Goal: Transaction & Acquisition: Purchase product/service

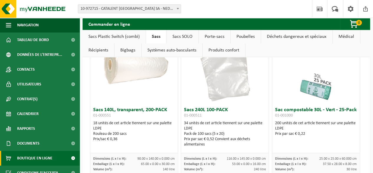
scroll to position [195, 0]
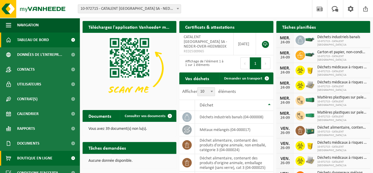
click at [28, 157] on span "Boutique en ligne" at bounding box center [34, 158] width 35 height 15
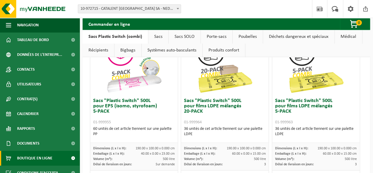
scroll to position [344, 0]
click at [156, 34] on link "Sacs" at bounding box center [158, 37] width 20 height 14
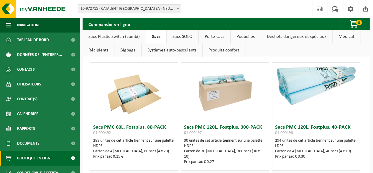
scroll to position [1160, 0]
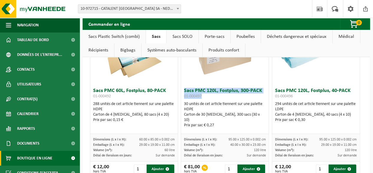
drag, startPoint x: 205, startPoint y: 93, endPoint x: 181, endPoint y: 87, distance: 24.8
click at [181, 87] on div "Sacs PMC 120L, Fostplus, 300-PACK 01-000497 30 unités de cet article tiennent s…" at bounding box center [225, 109] width 88 height 49
copy h3 "Sacs PMC 120L, Fostplus, 300-PACK 01-000497"
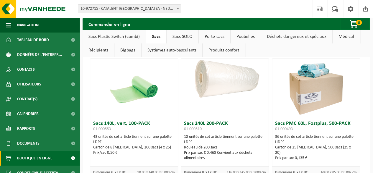
scroll to position [970, 0]
drag, startPoint x: 209, startPoint y: 131, endPoint x: 187, endPoint y: 120, distance: 25.1
click at [187, 120] on div "Sacs 240L 200-PACK 01-000510 18 unités de cet article tiennent sur une palette …" at bounding box center [225, 142] width 88 height 49
click at [204, 127] on h3 "Sacs 240L 200-PACK 01-000510" at bounding box center [225, 127] width 82 height 12
drag, startPoint x: 204, startPoint y: 127, endPoint x: 183, endPoint y: 122, distance: 21.9
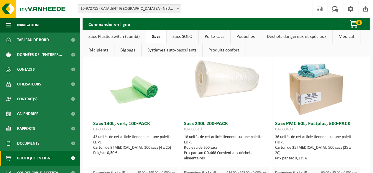
drag, startPoint x: 183, startPoint y: 122, endPoint x: 207, endPoint y: 128, distance: 24.9
click at [207, 128] on h3 "Sacs 240L 200-PACK 01-000510" at bounding box center [225, 127] width 82 height 12
drag, startPoint x: 208, startPoint y: 126, endPoint x: 181, endPoint y: 121, distance: 27.9
click at [181, 121] on div "Sacs 240L 200-PACK 01-000510 18 unités de cet article tiennent sur une palette …" at bounding box center [225, 142] width 88 height 49
copy h3 "Sacs 240L 200-PACK 01-000510"
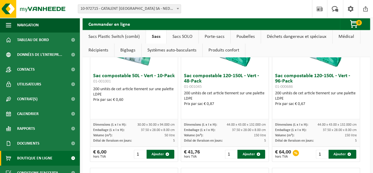
scroll to position [387, 0]
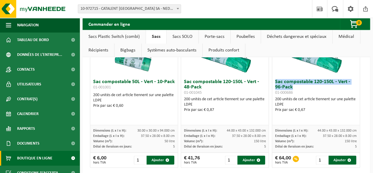
drag, startPoint x: 292, startPoint y: 85, endPoint x: 272, endPoint y: 82, distance: 19.7
click at [275, 82] on h3 "Sac compostable 120-150L - Vert - 96-Pack 01-000686" at bounding box center [316, 87] width 82 height 16
copy h3 "Sac compostable 120-150L - Vert - 96-Pack"
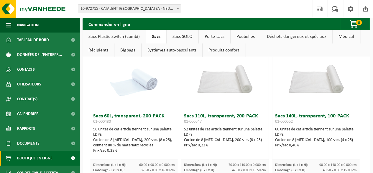
scroll to position [37, 0]
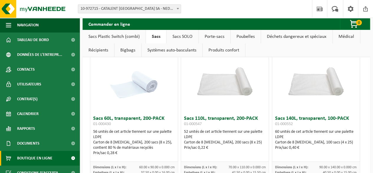
click at [137, 37] on link "Sacs Plastic Switch (combi)" at bounding box center [114, 37] width 63 height 14
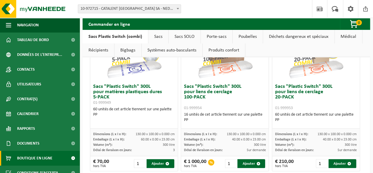
scroll to position [39, 0]
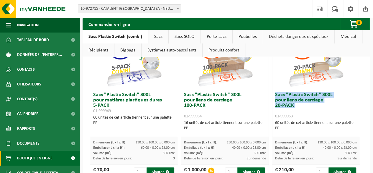
drag, startPoint x: 300, startPoint y: 108, endPoint x: 272, endPoint y: 95, distance: 31.0
click at [272, 95] on div "Sacs "Plastic Switch" 300L pour liens de cerclage 20-PACK 01-999953 60 unités d…" at bounding box center [316, 113] width 88 height 48
drag, startPoint x: 297, startPoint y: 115, endPoint x: 272, endPoint y: 95, distance: 31.8
click at [275, 95] on h3 "Sacs "Plastic Switch" 300L pour liens de cerclage 20-PACK 01-999953" at bounding box center [316, 105] width 82 height 27
copy h3 "Sacs "Plastic Switch" 300L pour liens de cerclage 20-PACK 01-999953"
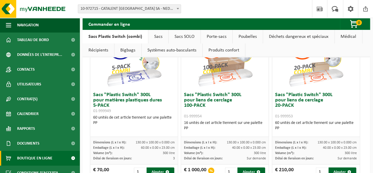
click at [317, 151] on div "Volume (m³): 300 litre" at bounding box center [316, 152] width 82 height 5
